Goal: Complete application form: Complete application form

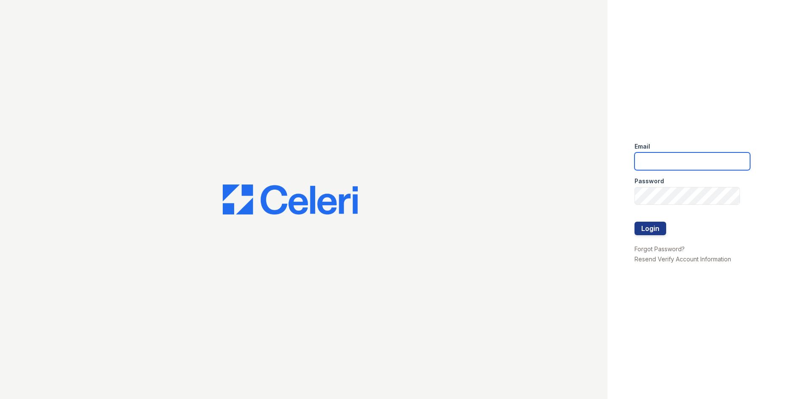
click at [653, 159] on input "email" at bounding box center [693, 161] width 116 height 18
type input "[EMAIL_ADDRESS][DOMAIN_NAME]"
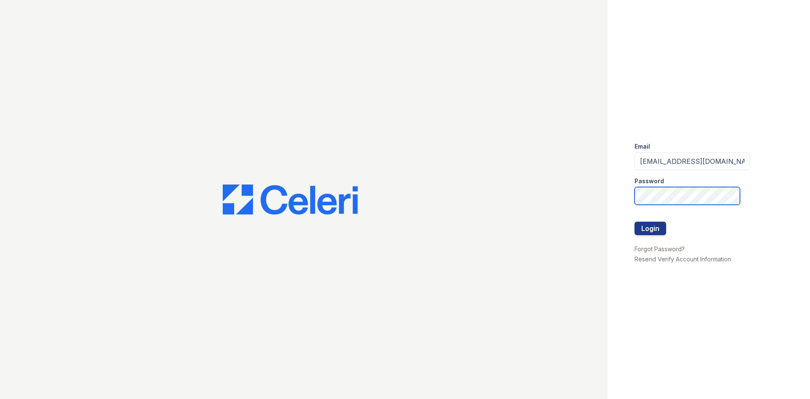
click at [635, 221] on button "Login" at bounding box center [651, 228] width 32 height 14
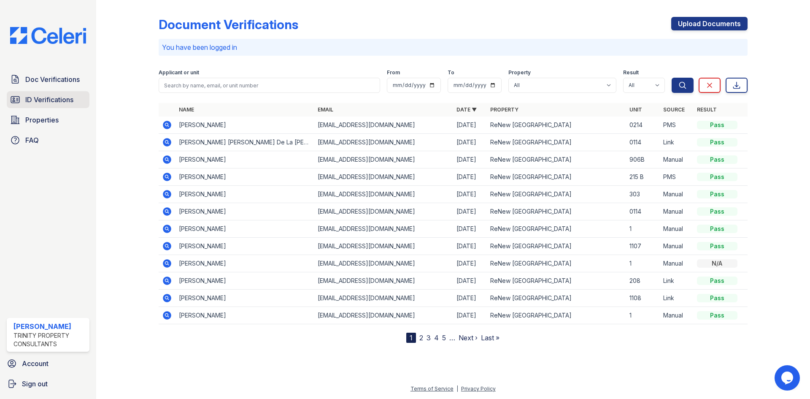
click at [62, 100] on span "ID Verifications" at bounding box center [49, 100] width 48 height 10
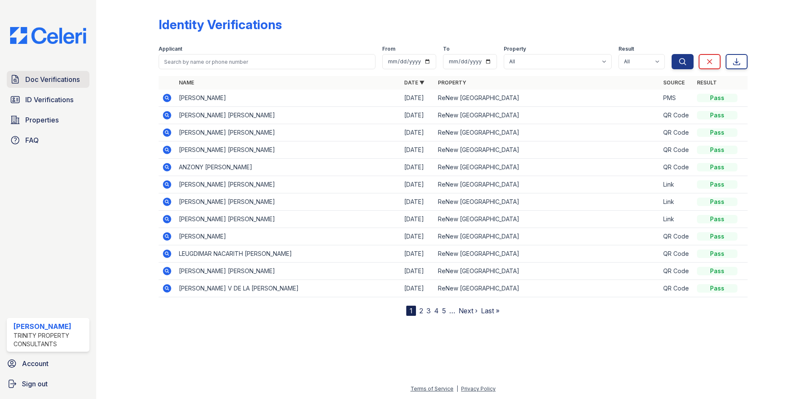
click at [58, 78] on span "Doc Verifications" at bounding box center [52, 79] width 54 height 10
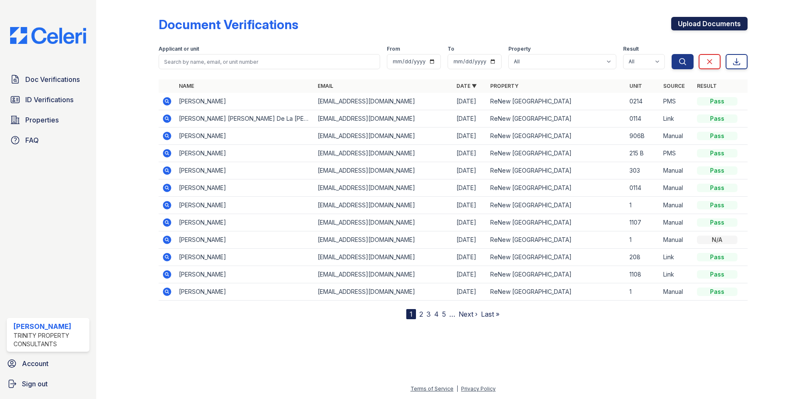
click at [708, 23] on link "Upload Documents" at bounding box center [709, 24] width 76 height 14
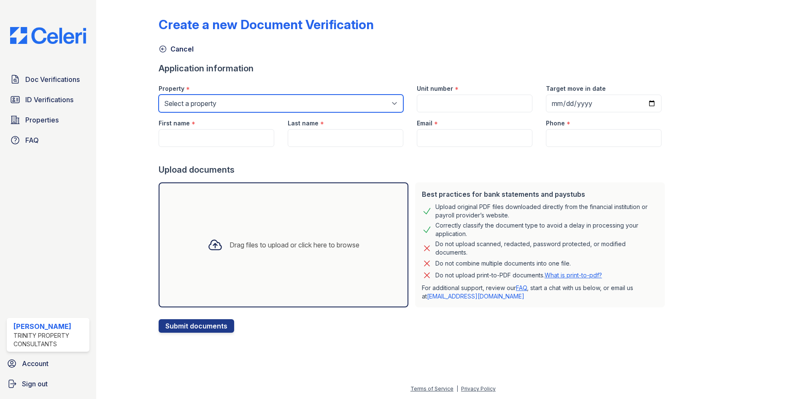
click at [252, 99] on select "Select a property ReNew [GEOGRAPHIC_DATA] [GEOGRAPHIC_DATA]" at bounding box center [281, 104] width 245 height 18
select select "75"
click at [159, 95] on select "Select a property ReNew [GEOGRAPHIC_DATA] [GEOGRAPHIC_DATA]" at bounding box center [281, 104] width 245 height 18
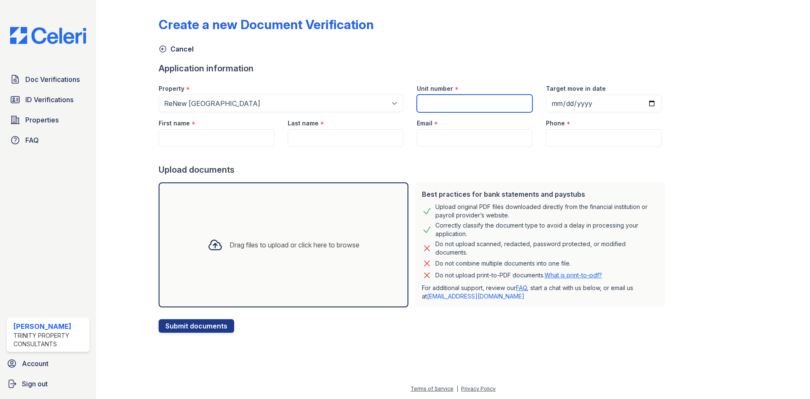
click at [470, 102] on input "Unit number" at bounding box center [475, 104] width 116 height 18
type input "111B"
click at [570, 101] on input "Target move in date" at bounding box center [604, 104] width 116 height 18
click at [551, 105] on input "Target move in date" at bounding box center [604, 104] width 116 height 18
type input "[DATE]"
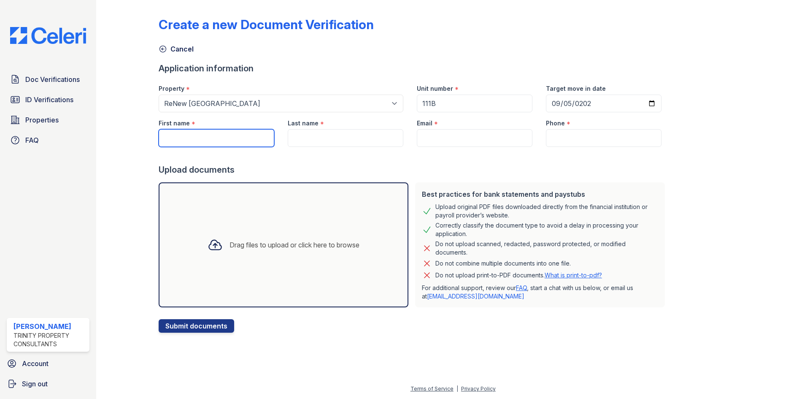
click at [187, 140] on input "First name" at bounding box center [217, 138] width 116 height 18
click at [180, 137] on input "First name" at bounding box center [217, 138] width 116 height 18
click at [181, 140] on input "Re" at bounding box center [217, 138] width 116 height 18
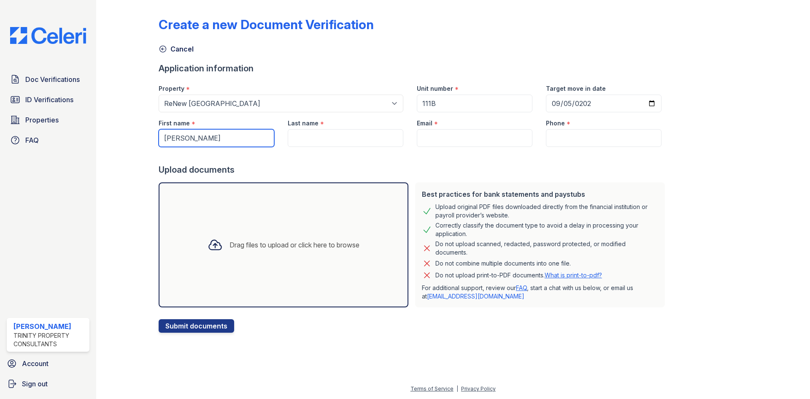
type input "[PERSON_NAME]"
type input "Redondo"
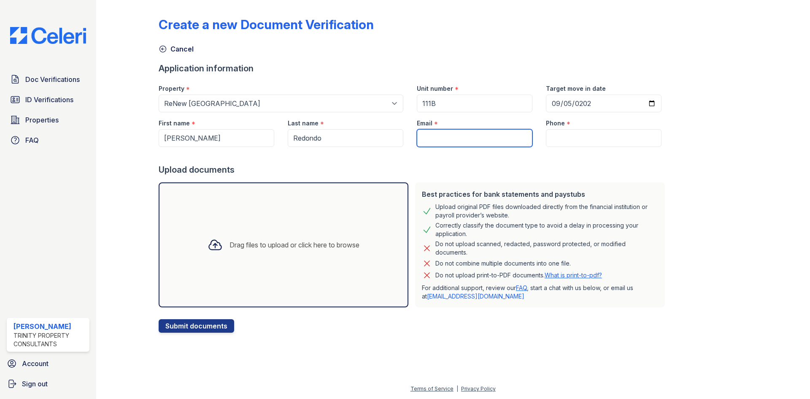
paste input "[EMAIL_ADDRESS][DOMAIN_NAME]"
type input "[EMAIL_ADDRESS][DOMAIN_NAME]"
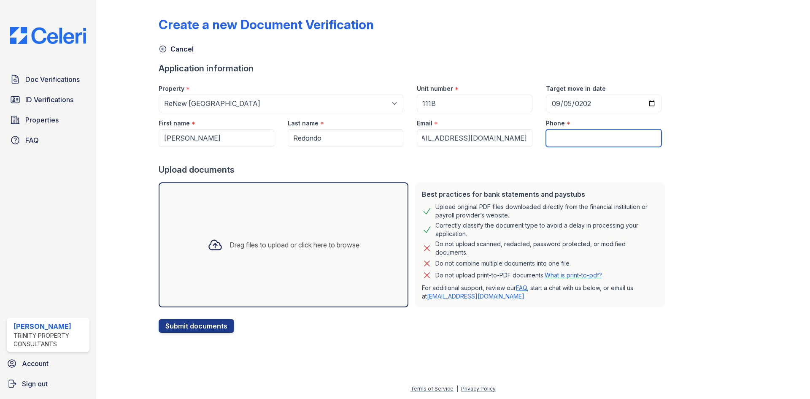
scroll to position [0, 0]
click at [551, 141] on input "Phone" at bounding box center [604, 138] width 116 height 18
type input "4322416604"
click at [289, 246] on div "Drag files to upload or click here to browse" at bounding box center [295, 245] width 130 height 10
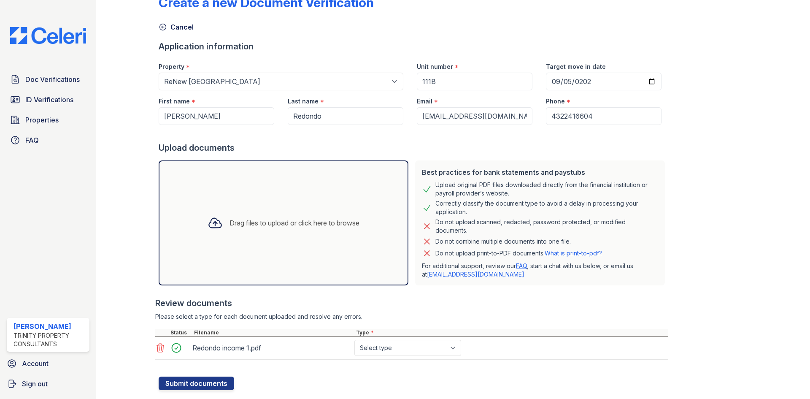
scroll to position [42, 0]
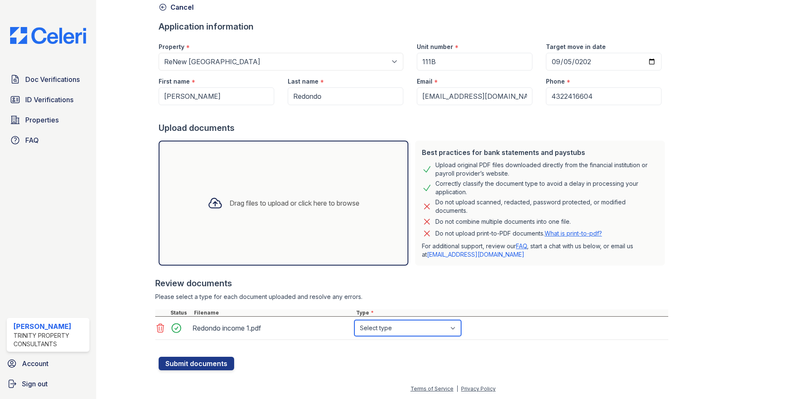
click at [386, 328] on select "Select type Paystub Bank Statement Offer Letter Tax Documents Benefit Award Let…" at bounding box center [407, 328] width 107 height 16
select select "bank_statement"
click at [354, 320] on select "Select type Paystub Bank Statement Offer Letter Tax Documents Benefit Award Let…" at bounding box center [407, 328] width 107 height 16
click at [200, 364] on button "Submit documents" at bounding box center [197, 364] width 76 height 14
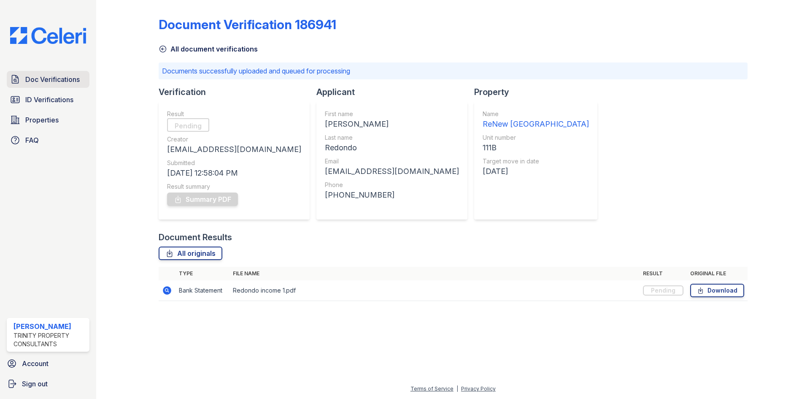
click at [42, 82] on span "Doc Verifications" at bounding box center [52, 79] width 54 height 10
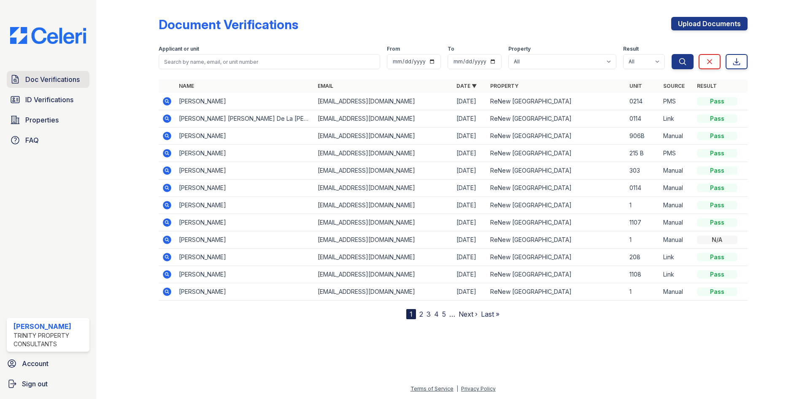
click at [56, 78] on span "Doc Verifications" at bounding box center [52, 79] width 54 height 10
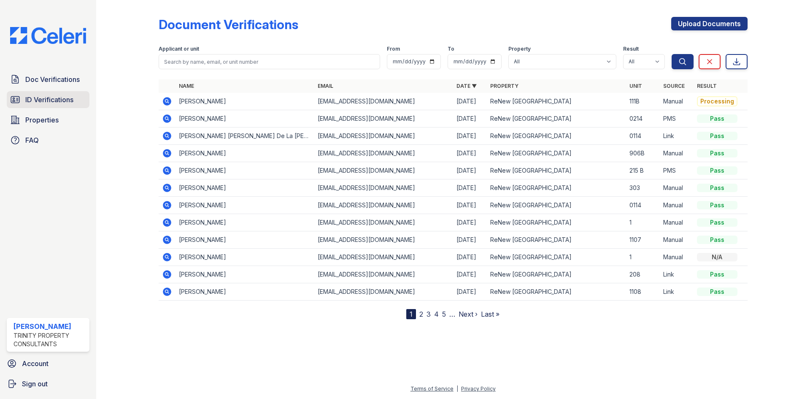
click at [39, 100] on span "ID Verifications" at bounding box center [49, 100] width 48 height 10
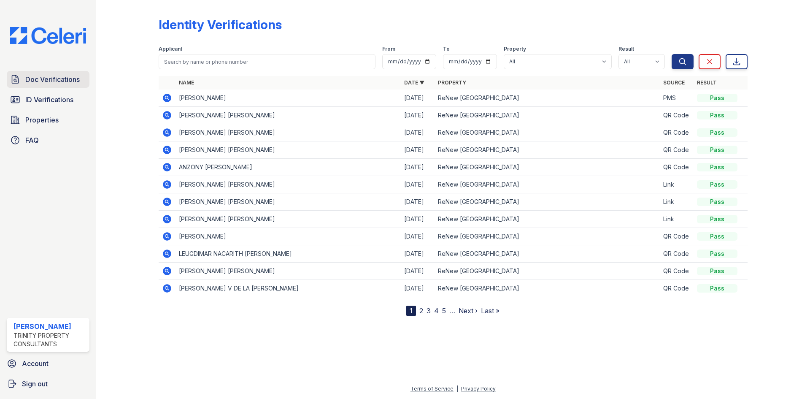
click at [45, 75] on span "Doc Verifications" at bounding box center [52, 79] width 54 height 10
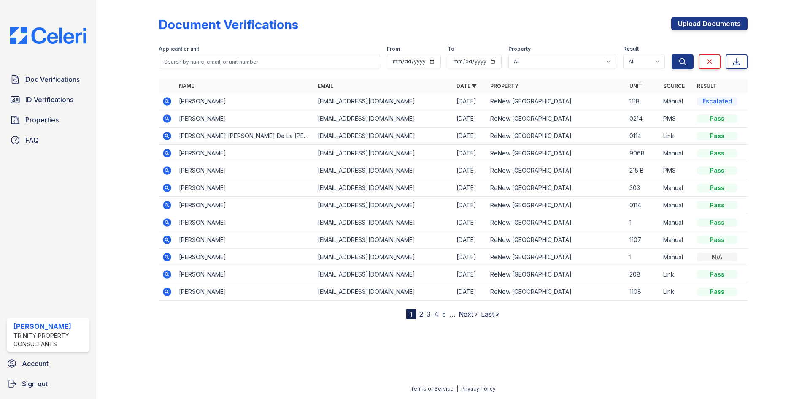
click at [212, 100] on td "[PERSON_NAME]" at bounding box center [245, 101] width 139 height 17
click at [169, 101] on icon at bounding box center [167, 101] width 8 height 8
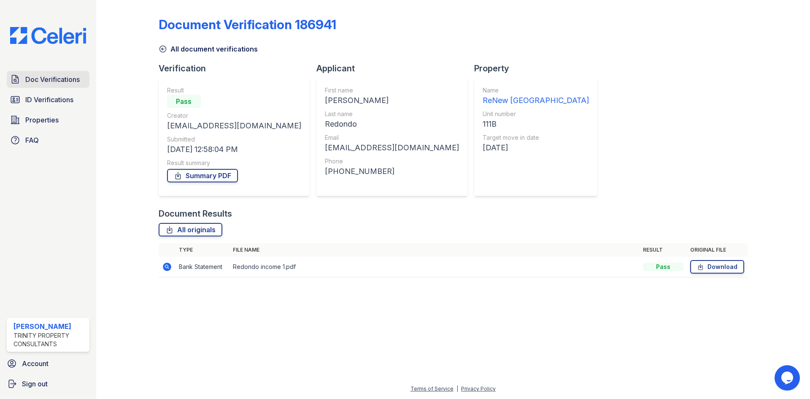
click at [29, 77] on span "Doc Verifications" at bounding box center [52, 79] width 54 height 10
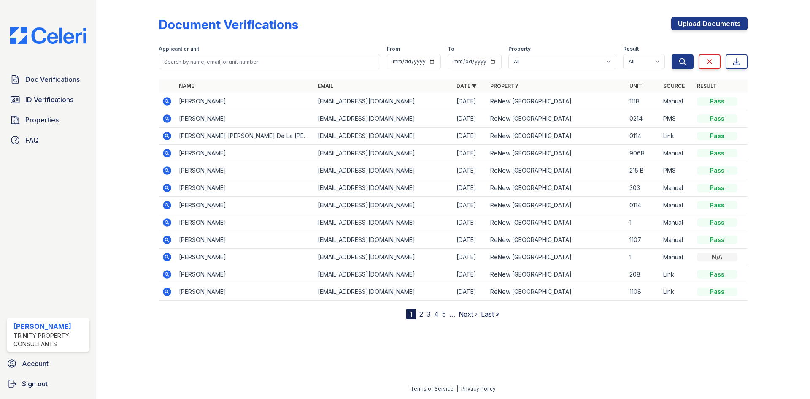
click at [167, 100] on icon at bounding box center [166, 101] width 2 height 2
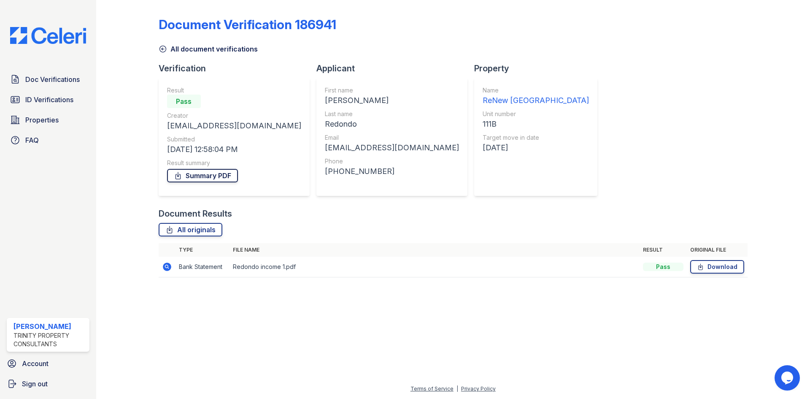
click at [207, 177] on link "Summary PDF" at bounding box center [202, 176] width 71 height 14
